Goal: Task Accomplishment & Management: Use online tool/utility

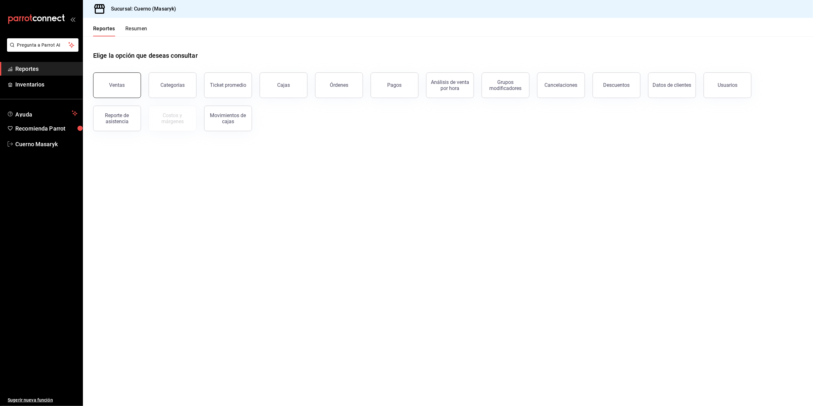
click at [117, 84] on div "Ventas" at bounding box center [117, 85] width 16 height 6
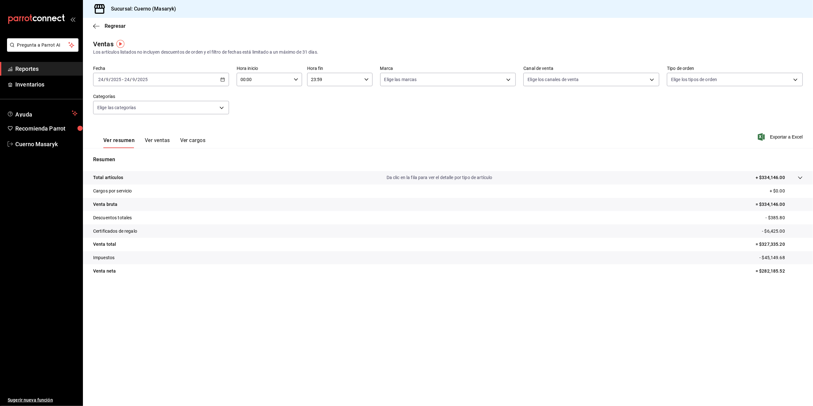
click at [221, 79] on icon "button" at bounding box center [223, 79] width 4 height 4
click at [134, 154] on span "Rango de fechas" at bounding box center [123, 156] width 49 height 7
click at [170, 163] on button "22" at bounding box center [166, 163] width 11 height 11
click at [204, 168] on button "25" at bounding box center [200, 163] width 11 height 11
click at [299, 80] on div "00:00 Hora inicio" at bounding box center [269, 79] width 65 height 13
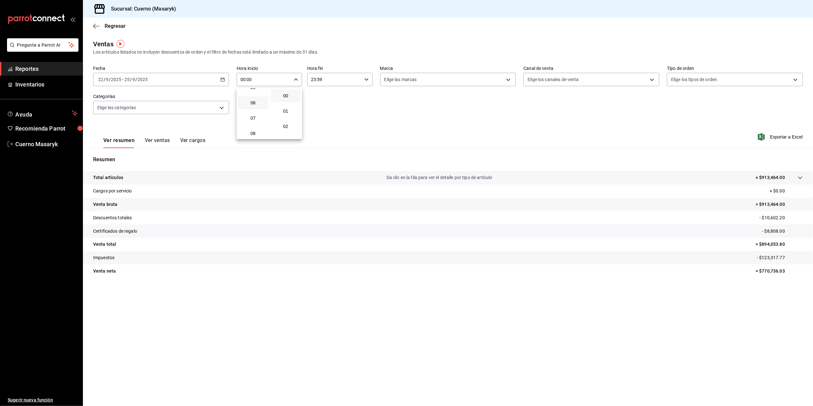
scroll to position [42, 0]
click at [254, 128] on span "05" at bounding box center [253, 129] width 23 height 5
type input "05:00"
click at [360, 73] on div at bounding box center [406, 203] width 813 height 406
click at [363, 80] on div "23:59 Hora fin" at bounding box center [339, 79] width 65 height 13
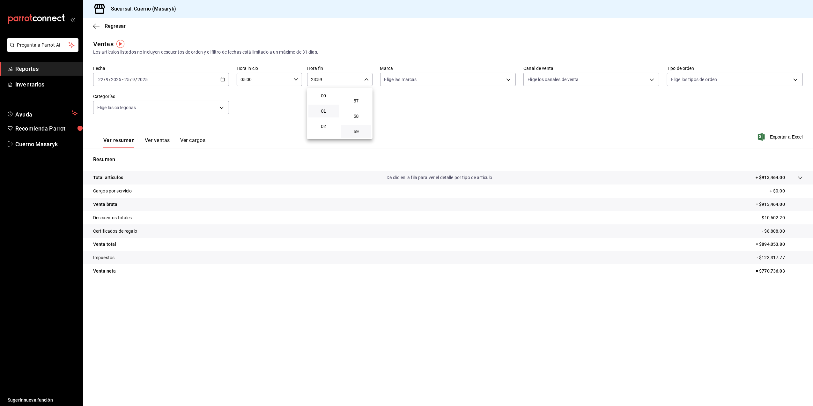
scroll to position [42, 0]
click at [223, 78] on div at bounding box center [406, 203] width 813 height 406
click at [219, 83] on div "[DATE] [DATE] - [DATE] [DATE]" at bounding box center [161, 79] width 136 height 13
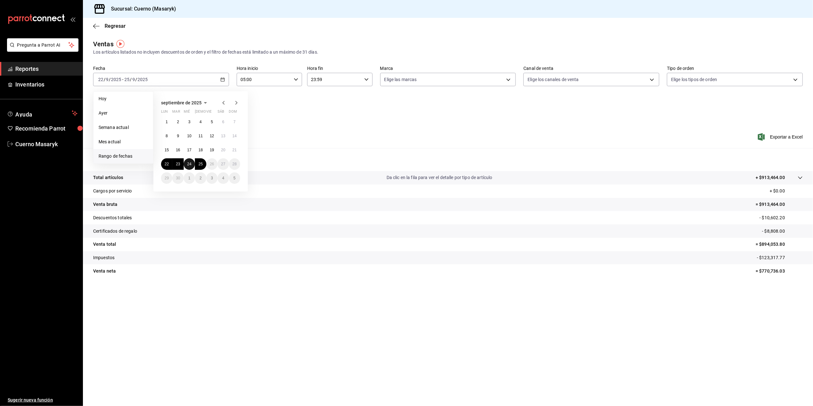
click at [191, 162] on abbr "24" at bounding box center [189, 164] width 4 height 4
click at [201, 164] on abbr "25" at bounding box center [200, 164] width 4 height 4
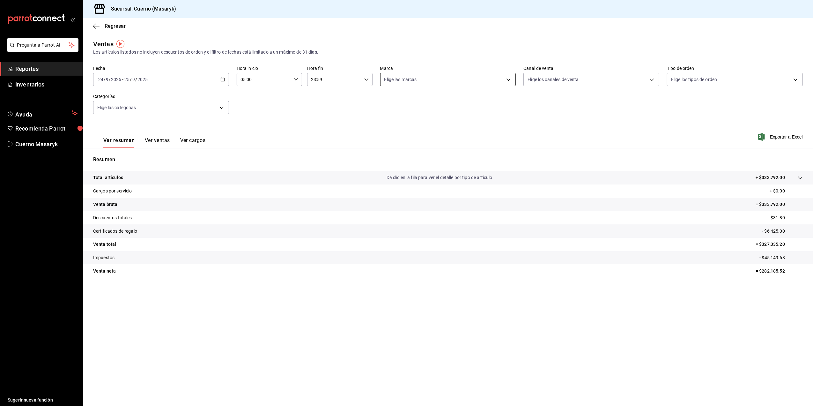
click at [506, 79] on body "Pregunta a Parrot AI Reportes Inventarios Ayuda Recomienda Parrot Cuerno Masary…" at bounding box center [406, 203] width 813 height 406
drag, startPoint x: 482, startPoint y: 121, endPoint x: 502, endPoint y: 105, distance: 24.8
click at [483, 121] on li "Cuerno (CDMX)" at bounding box center [448, 125] width 135 height 14
type input "4ea0d660-02b3-4785-bb88-48b5ef6e196c"
checkbox input "true"
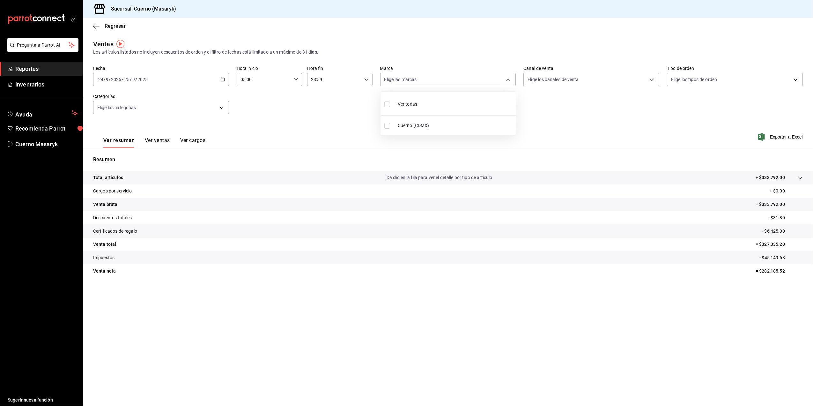
checkbox input "true"
click at [637, 78] on div at bounding box center [406, 203] width 813 height 406
click at [637, 79] on body "Pregunta a Parrot AI Reportes Inventarios Ayuda Recomienda Parrot Cuerno Masary…" at bounding box center [406, 203] width 813 height 406
click at [618, 111] on li "Ver todos" at bounding box center [591, 103] width 135 height 19
type input "PARROT,UBER_EATS,RAPPI,DIDI_FOOD,ONLINE"
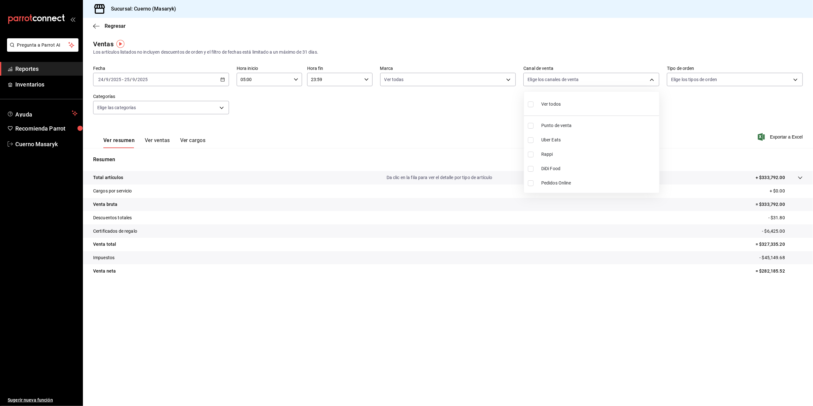
checkbox input "true"
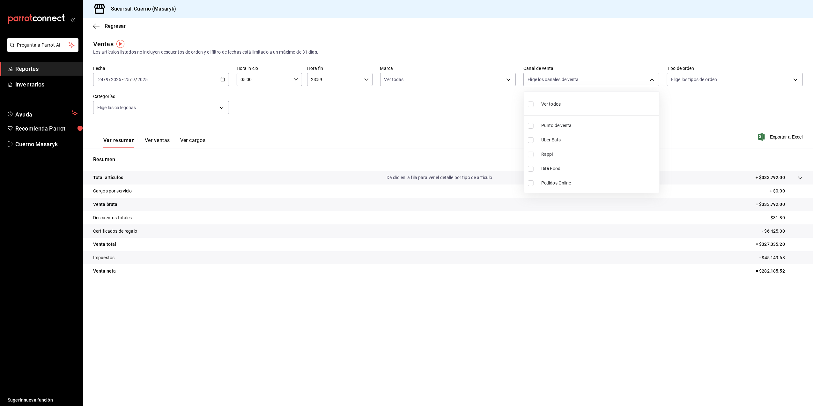
checkbox input "true"
click at [773, 80] on div at bounding box center [406, 203] width 813 height 406
click at [785, 77] on body "Pregunta a Parrot AI Reportes Inventarios Ayuda Recomienda Parrot Cuerno Masary…" at bounding box center [406, 203] width 813 height 406
click at [770, 101] on li "Ver todos" at bounding box center [735, 103] width 135 height 19
type input "d8208262-291b-4595-bbfa-ed1e8660efdb,73ecdc8a-b505-4242-b24a-d5f1595b9b0a,EXTER…"
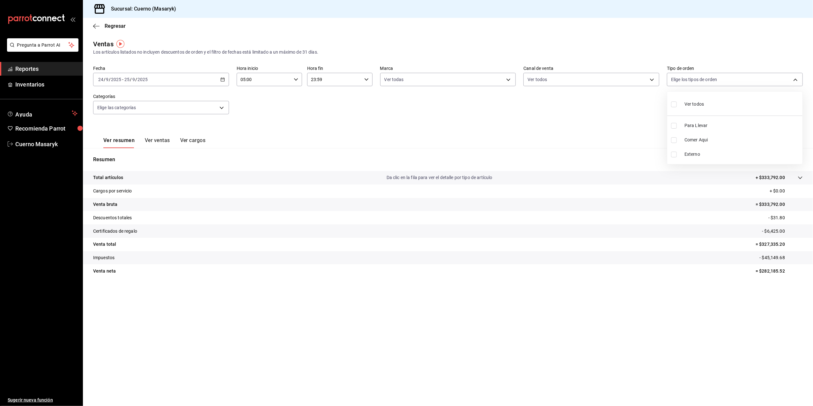
checkbox input "true"
click at [226, 110] on div at bounding box center [406, 203] width 813 height 406
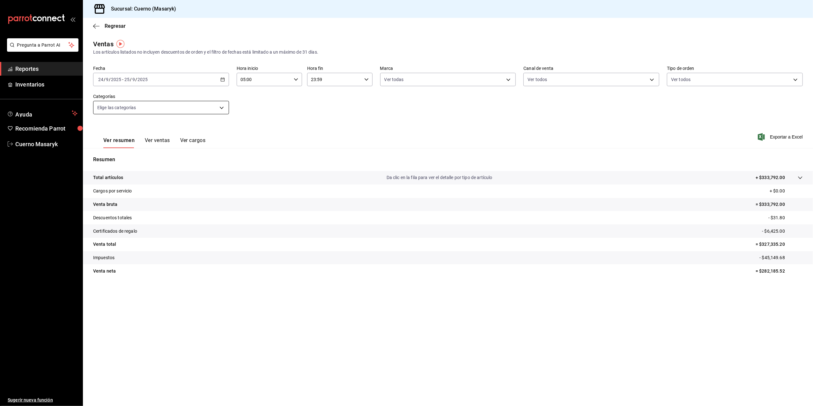
click at [223, 111] on body "Pregunta a Parrot AI Reportes Inventarios Ayuda Recomienda Parrot Cuerno Masary…" at bounding box center [406, 203] width 813 height 406
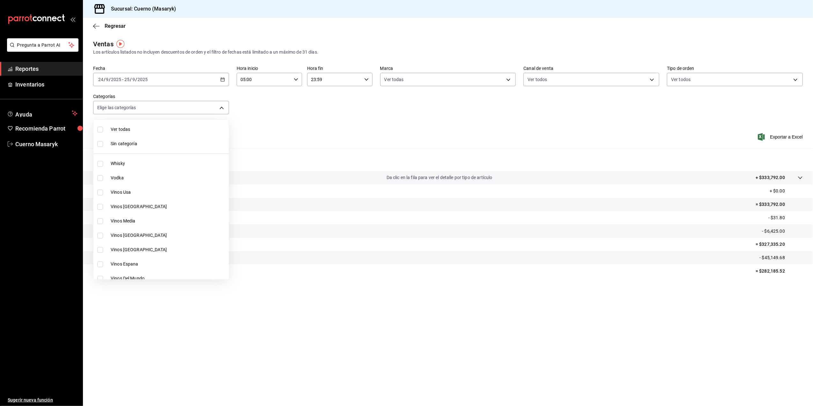
click at [170, 132] on span "Ver todas" at bounding box center [169, 129] width 116 height 7
type input "c67b51a2-384c-483e-a5be-40afd3eac247,ec1a4520-4a99-4810-921e-4abf40ebc8c6,cd2d5…"
checkbox input "true"
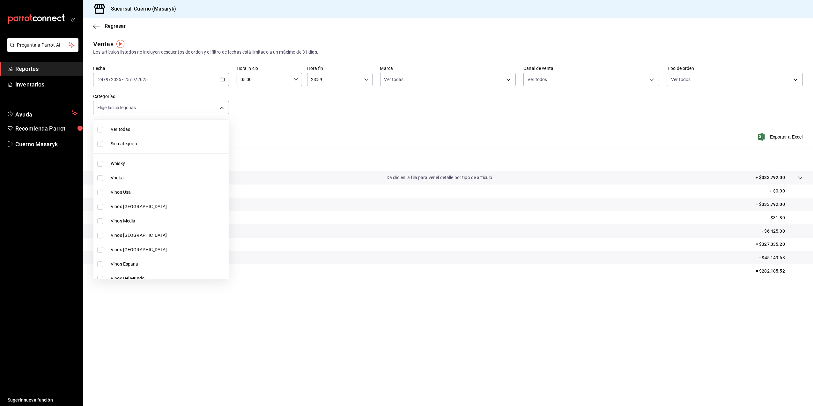
checkbox input "true"
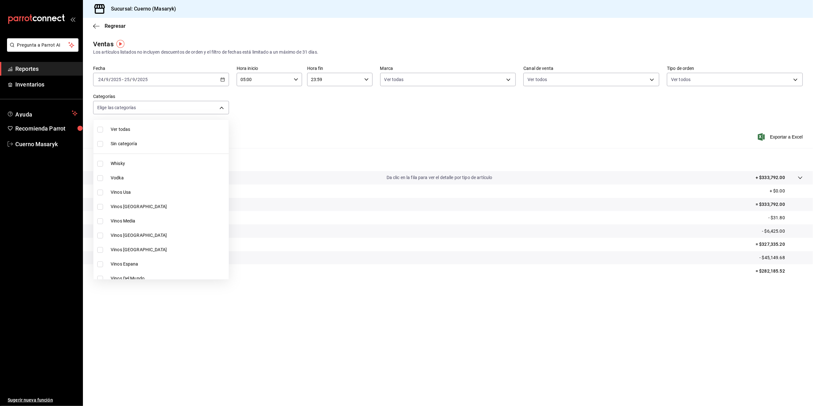
checkbox input "true"
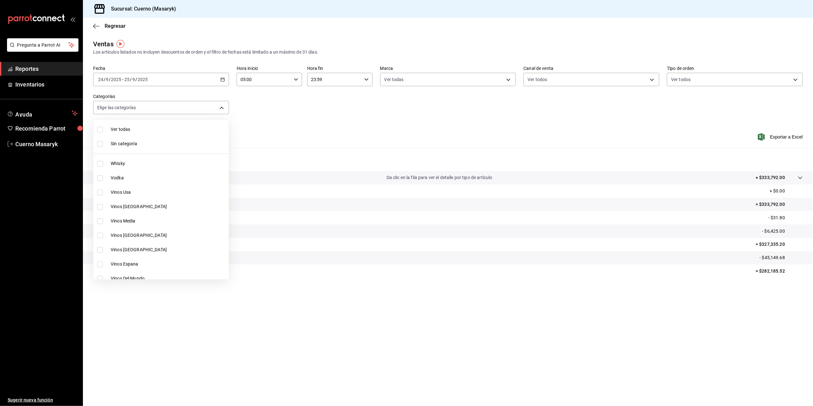
checkbox input "true"
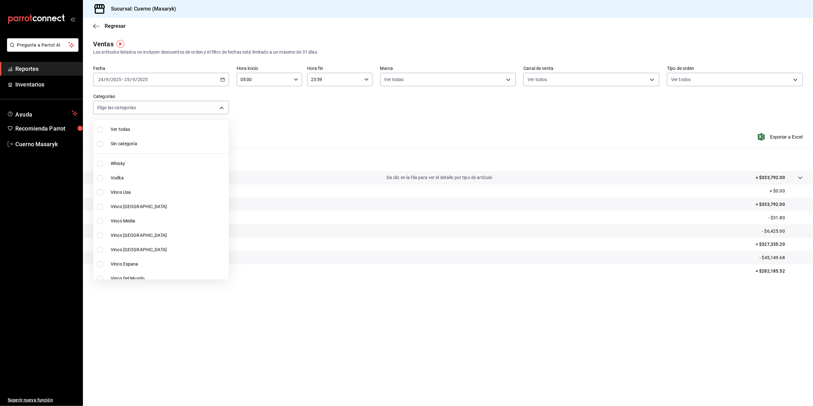
checkbox input "true"
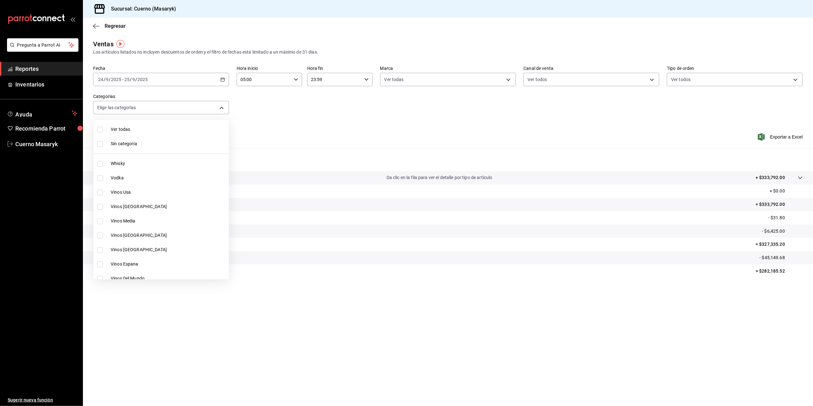
checkbox input "true"
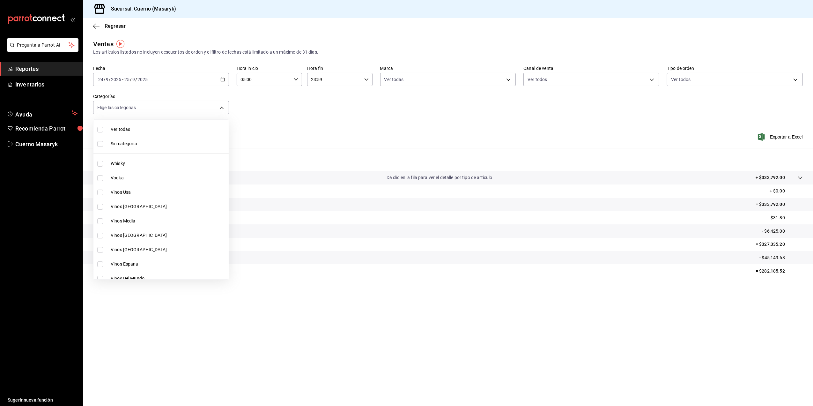
checkbox input "true"
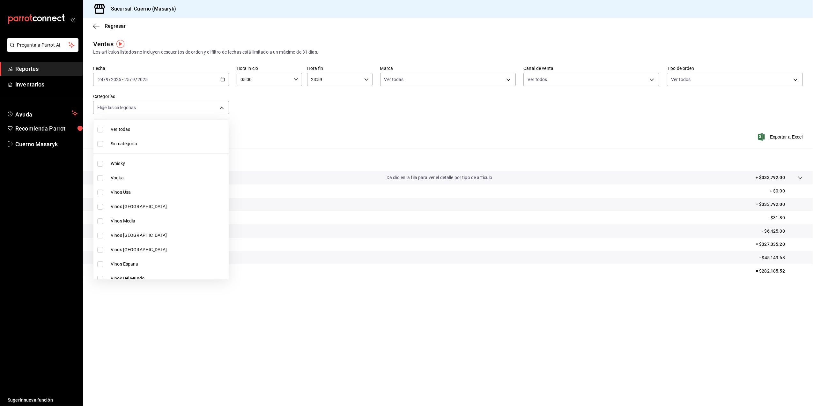
checkbox input "true"
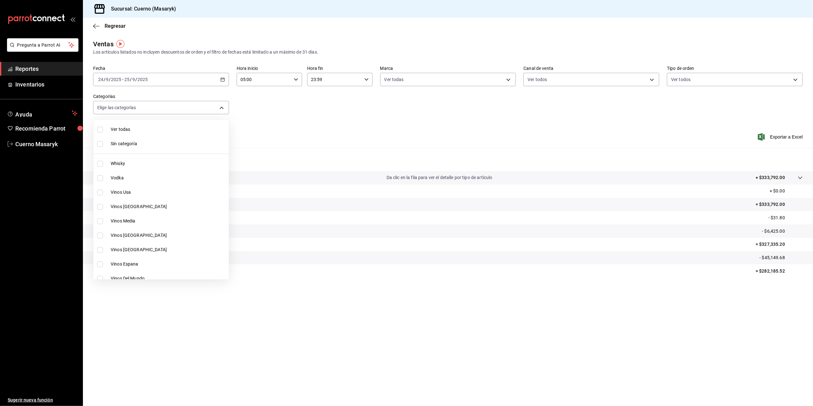
checkbox input "true"
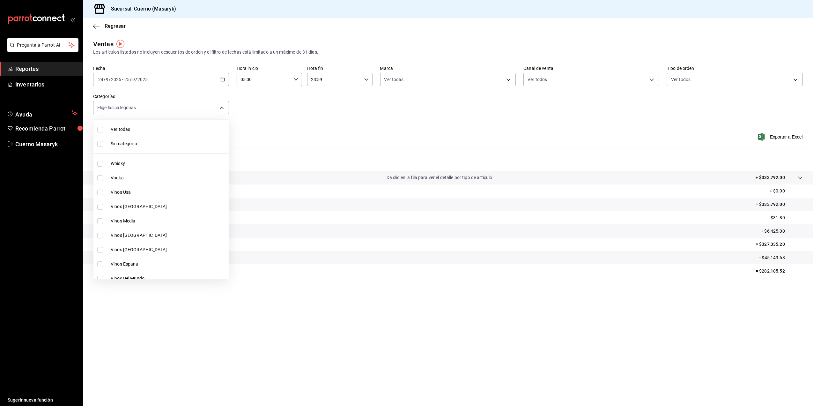
checkbox input "true"
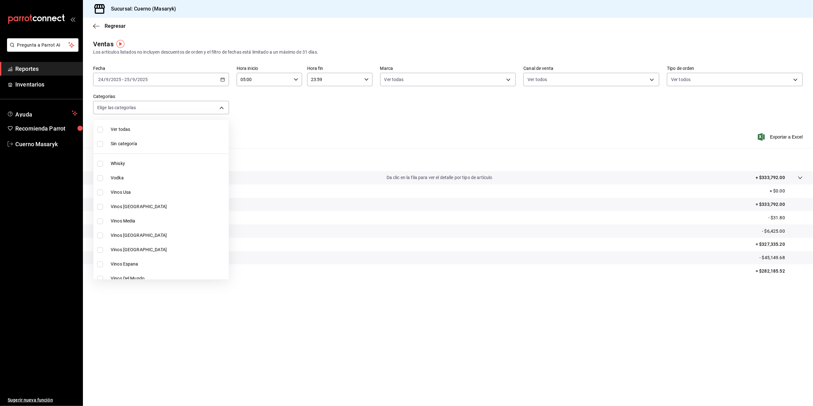
checkbox input "true"
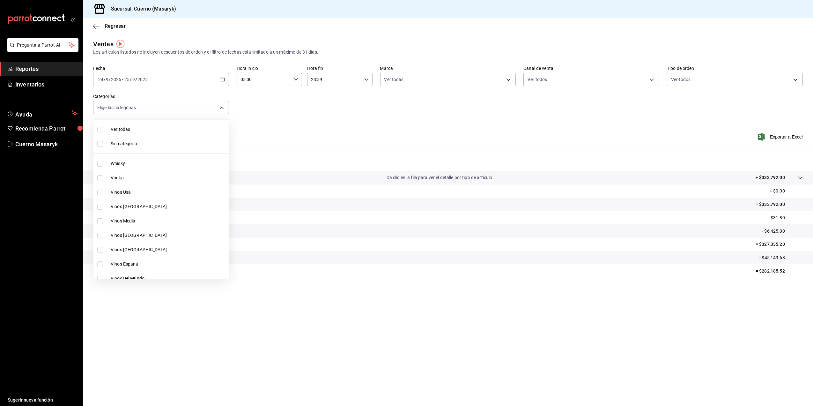
checkbox input "true"
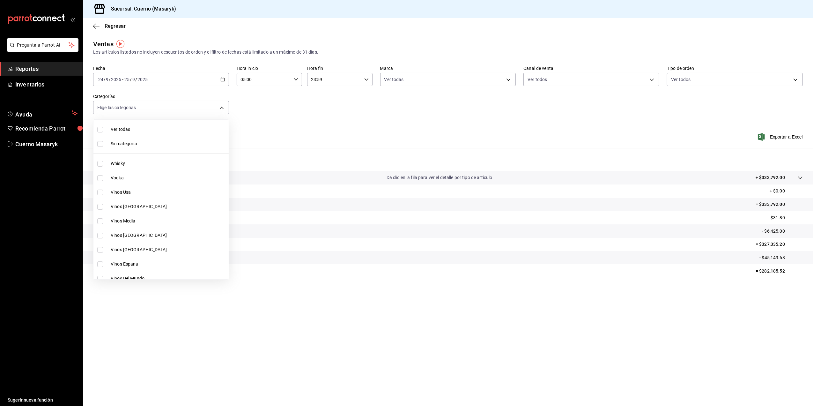
checkbox input "true"
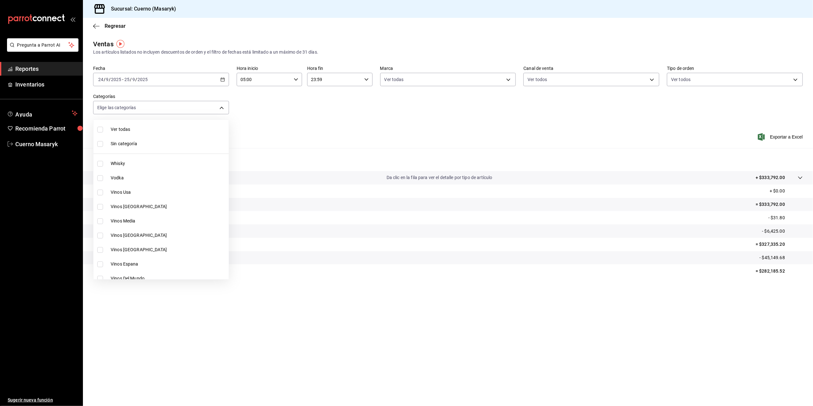
checkbox input "true"
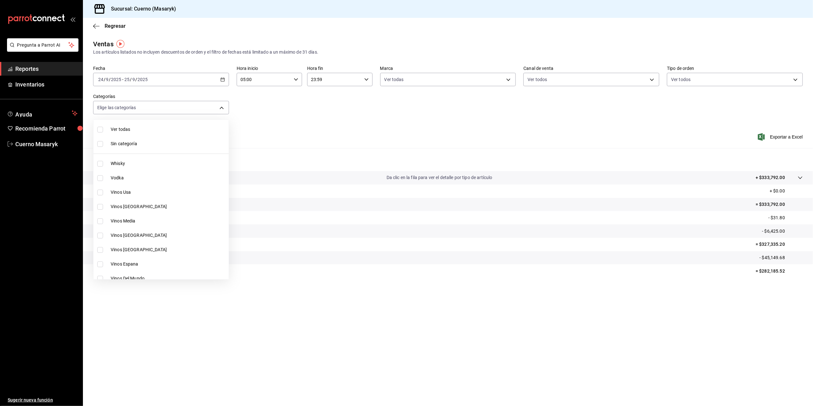
checkbox input "true"
click at [381, 138] on div at bounding box center [406, 203] width 813 height 406
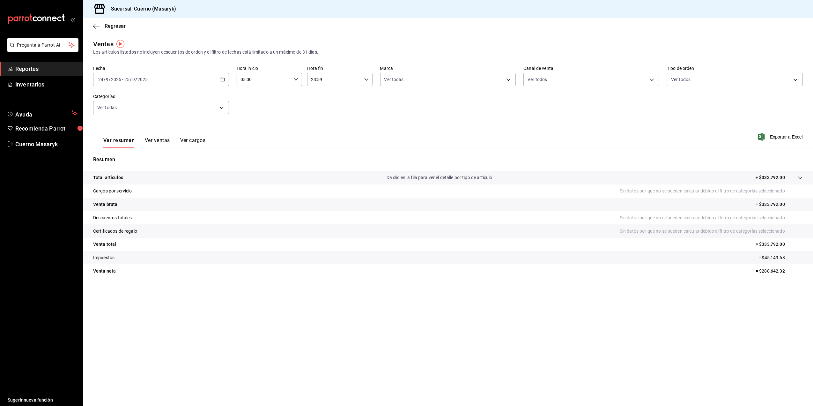
click at [161, 143] on button "Ver ventas" at bounding box center [157, 142] width 25 height 11
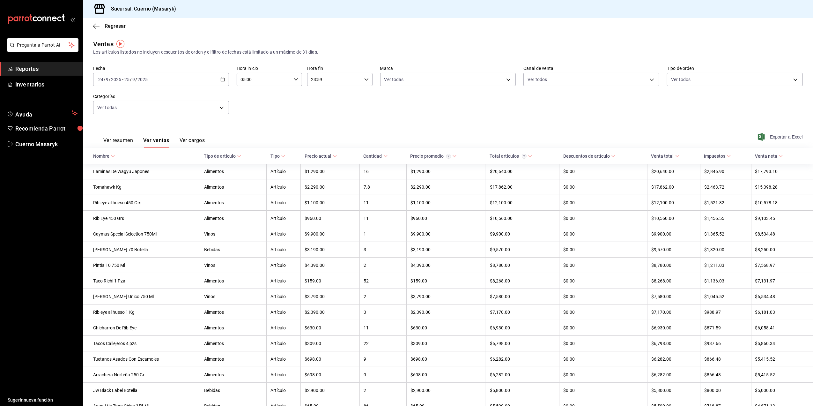
click at [774, 140] on span "Exportar a Excel" at bounding box center [781, 137] width 44 height 8
